Goal: Book appointment/travel/reservation

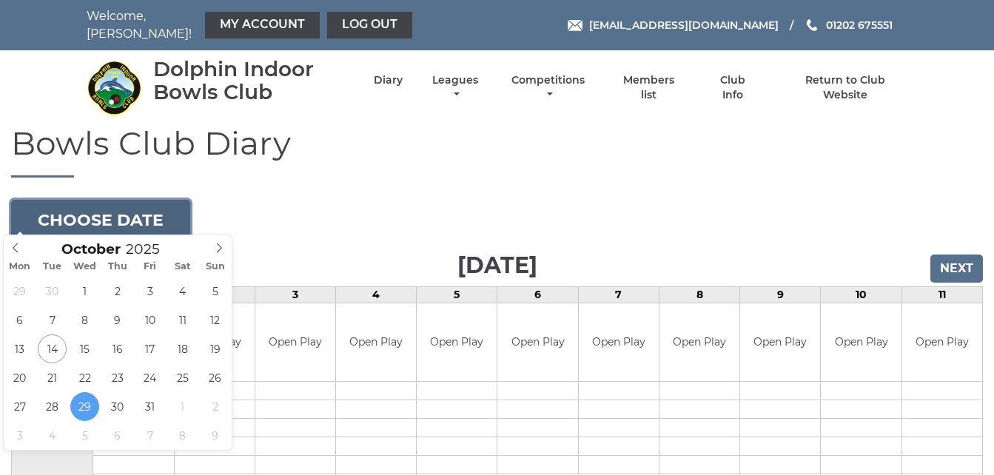
click at [162, 202] on button "Choose date" at bounding box center [100, 220] width 179 height 40
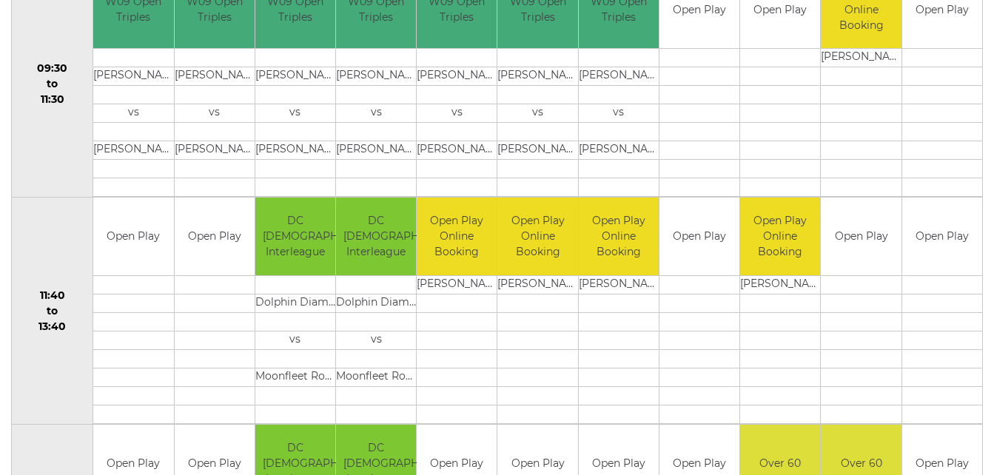
scroll to position [563, 0]
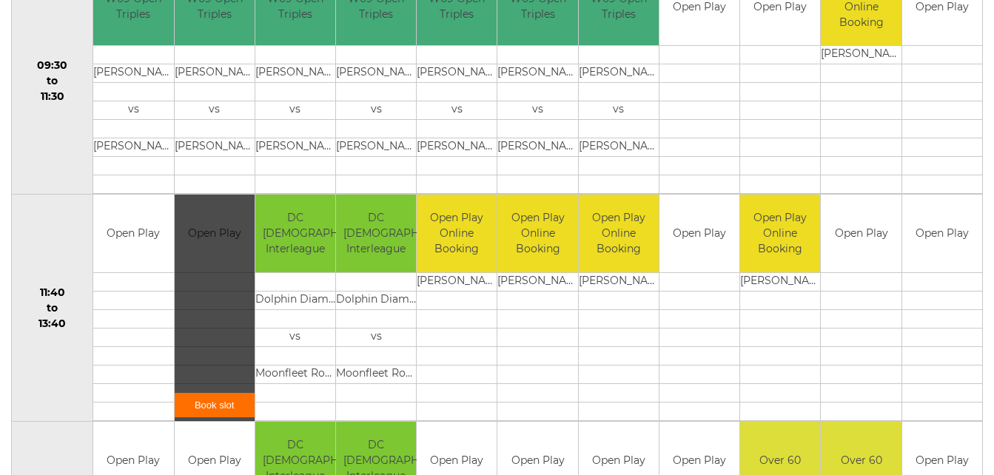
click at [221, 398] on link "Book slot" at bounding box center [215, 405] width 80 height 24
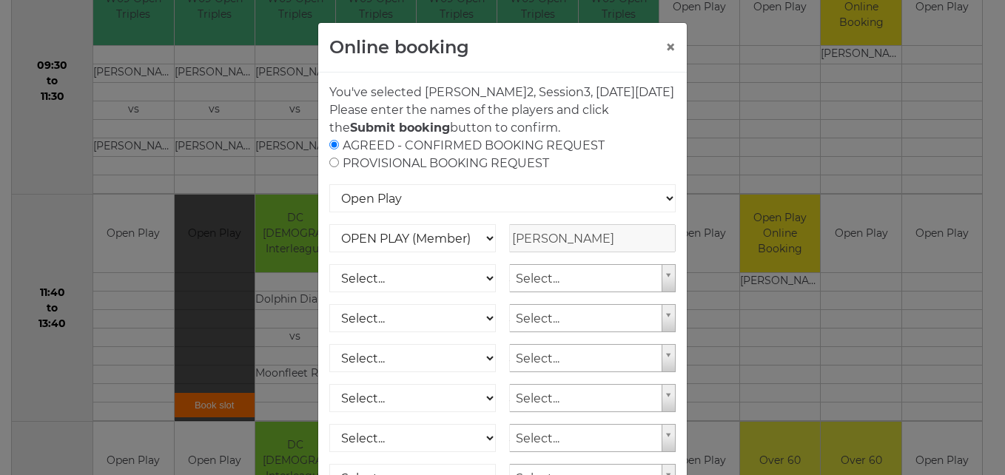
click at [39, 415] on div "Online booking × You've selected Rink 2 , Session 3 , on Wednesday 29th of Octo…" at bounding box center [502, 237] width 1005 height 475
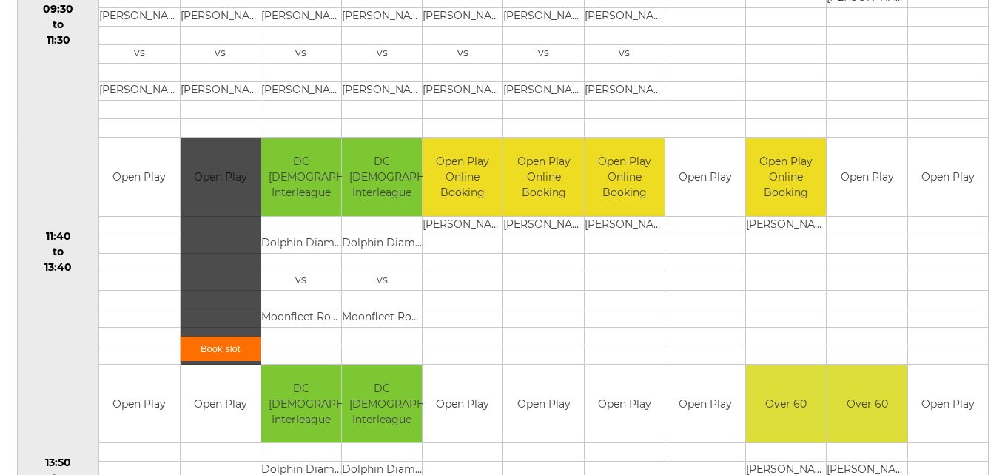
scroll to position [622, 0]
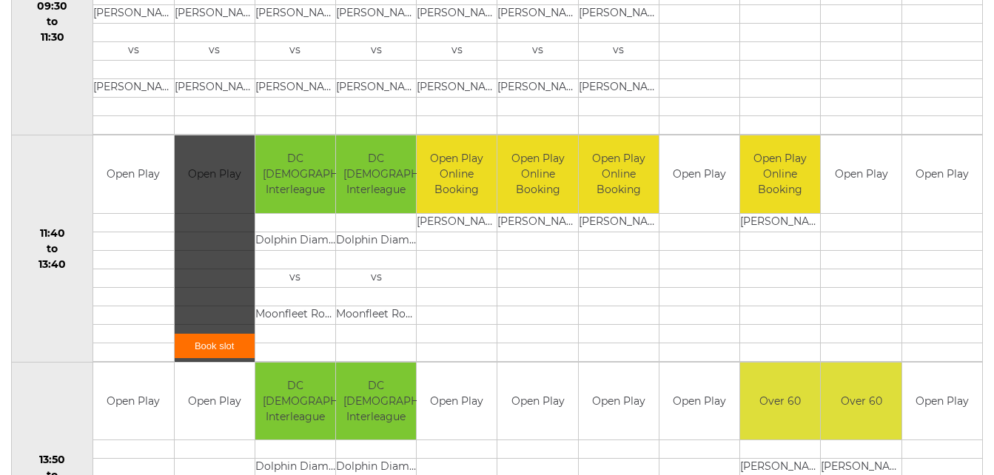
click at [212, 336] on link "Book slot" at bounding box center [215, 346] width 80 height 24
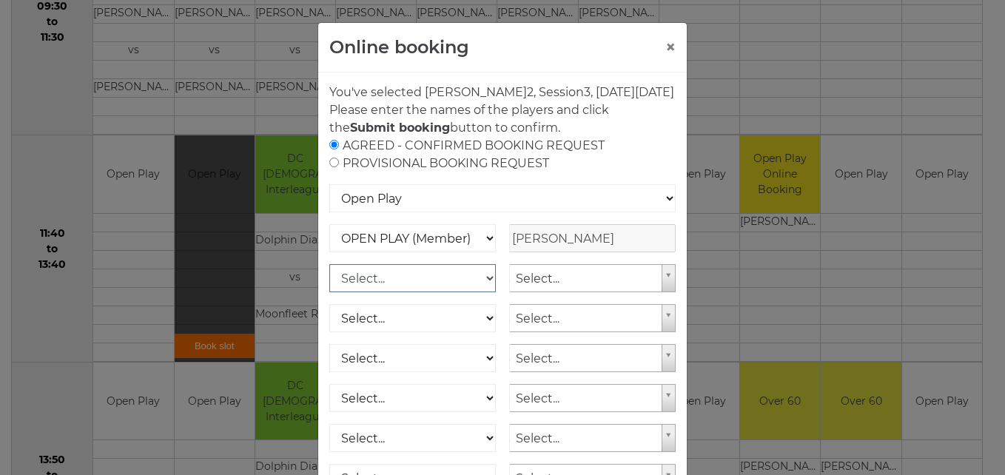
click at [478, 292] on select "Select... OPEN PLAY (Member) OPEN PLAY (Visitor) SPOONS (Member) SPOONS (Visito…" at bounding box center [412, 278] width 167 height 28
select select "1_12"
click at [329, 282] on select "Select... OPEN PLAY (Member) OPEN PLAY (Visitor) SPOONS (Member) SPOONS (Visito…" at bounding box center [412, 278] width 167 height 28
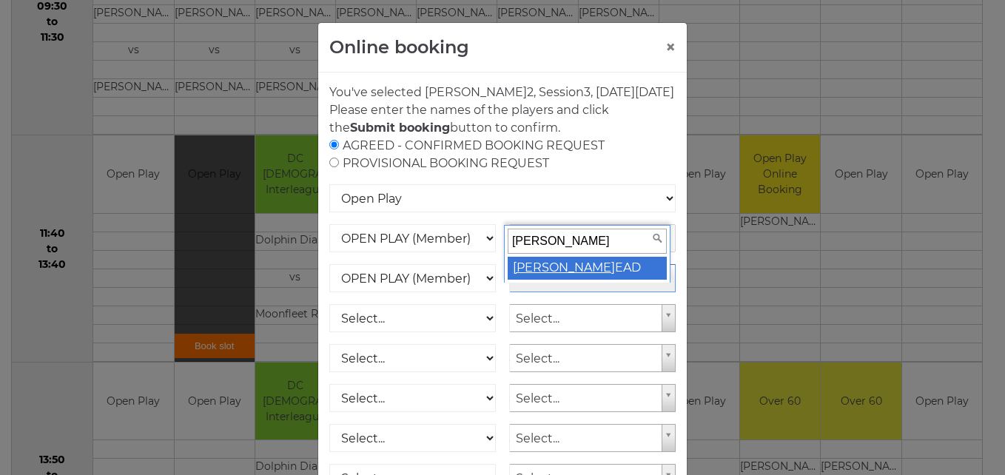
type input "mary h"
select select "1797"
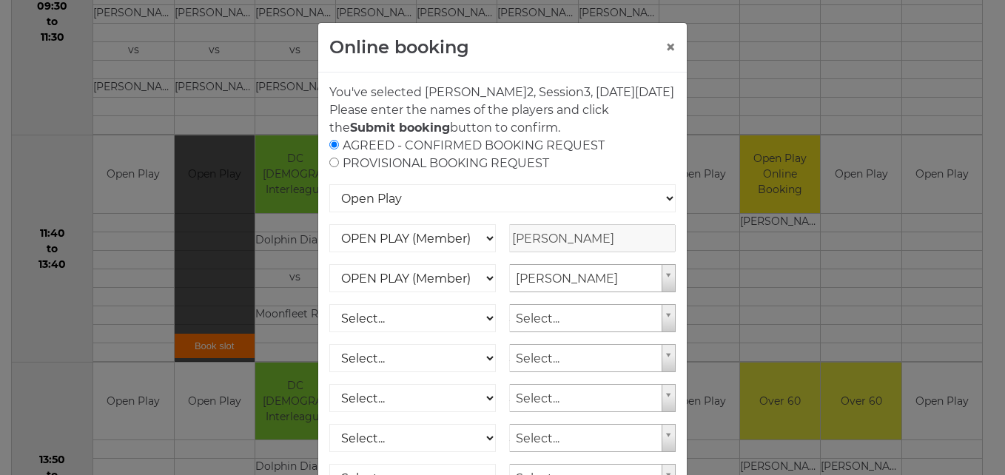
click at [639, 137] on p "Please enter the names of the players and click the Submit booking button to co…" at bounding box center [502, 119] width 347 height 36
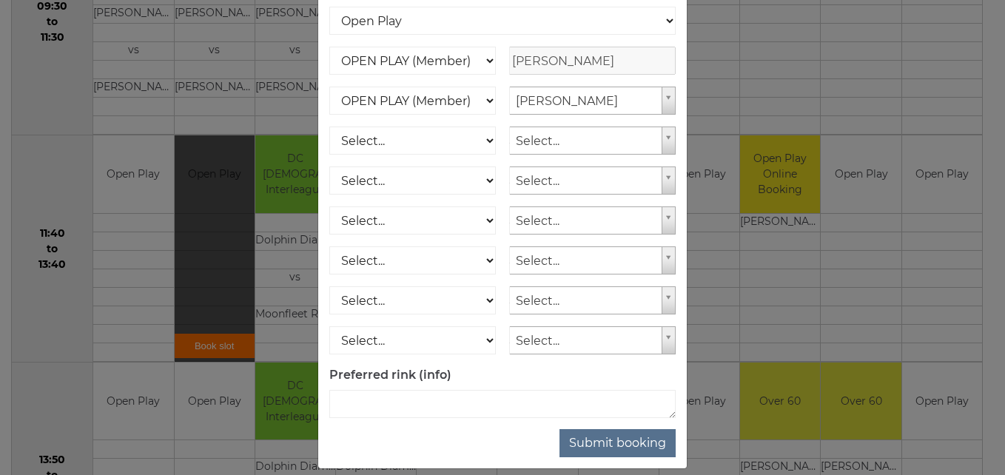
scroll to position [207, 0]
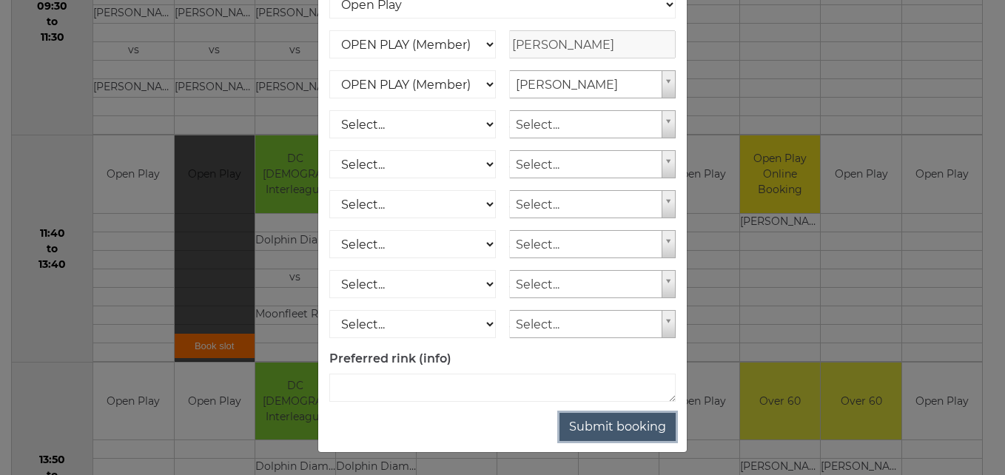
click at [600, 427] on button "Submit booking" at bounding box center [618, 427] width 116 height 28
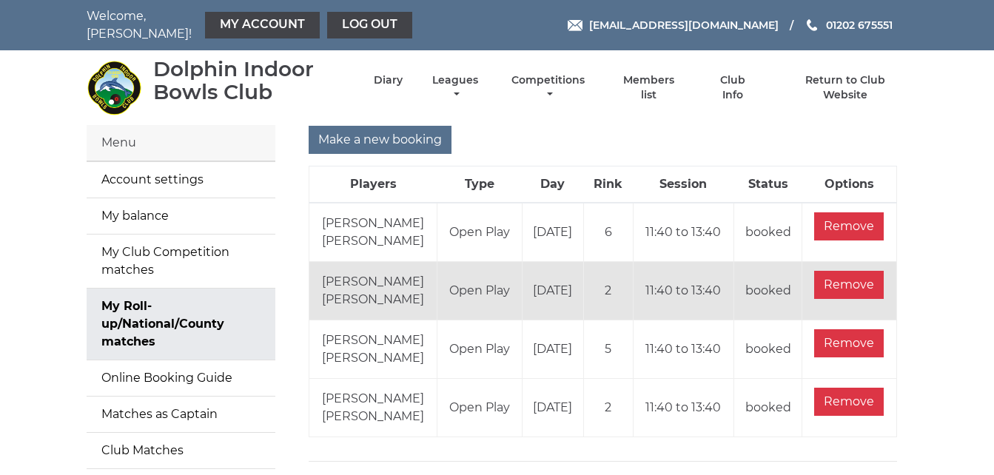
click at [715, 126] on div "Make a new booking" at bounding box center [603, 140] width 589 height 28
click at [533, 126] on div "Make a new booking" at bounding box center [603, 140] width 589 height 28
click at [366, 26] on link "Log out" at bounding box center [369, 25] width 85 height 27
